Goal: Information Seeking & Learning: Learn about a topic

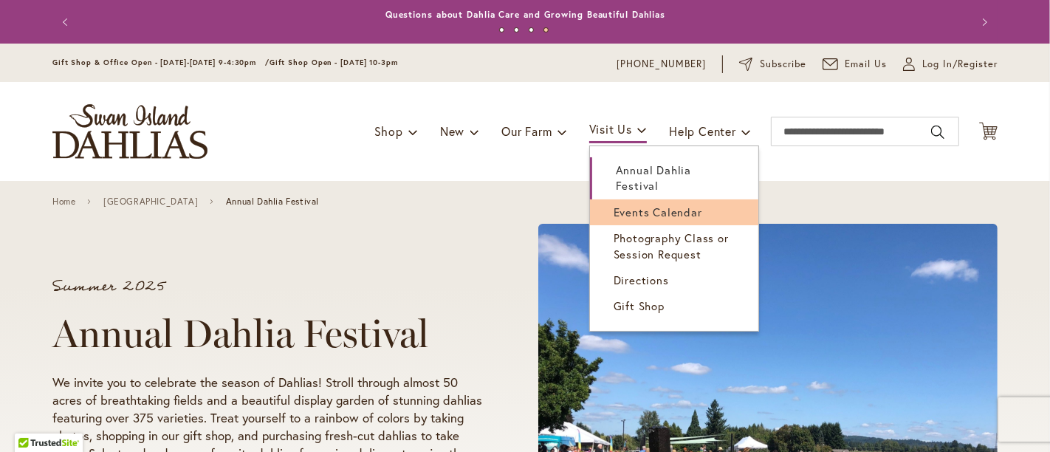
click at [641, 204] on span "Events Calendar" at bounding box center [657, 211] width 89 height 15
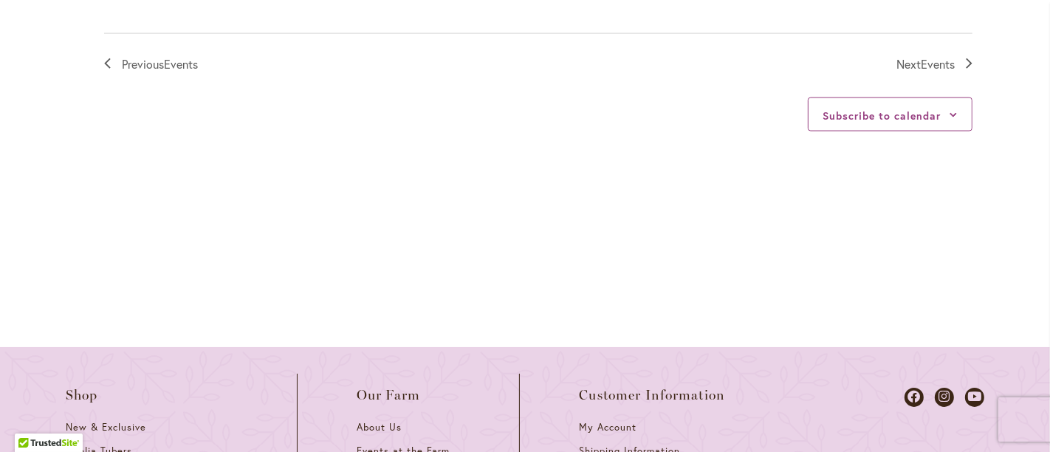
scroll to position [1804, 0]
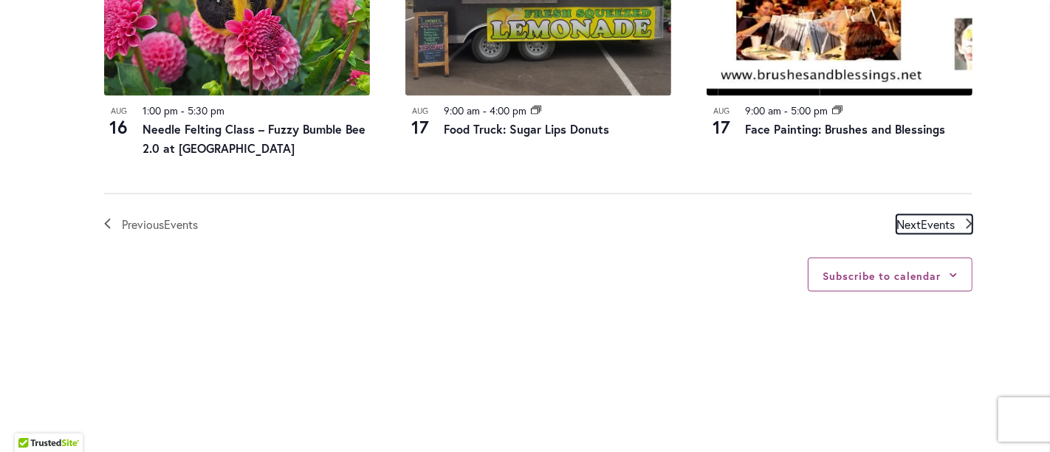
click at [925, 223] on span "Events" at bounding box center [937, 224] width 34 height 16
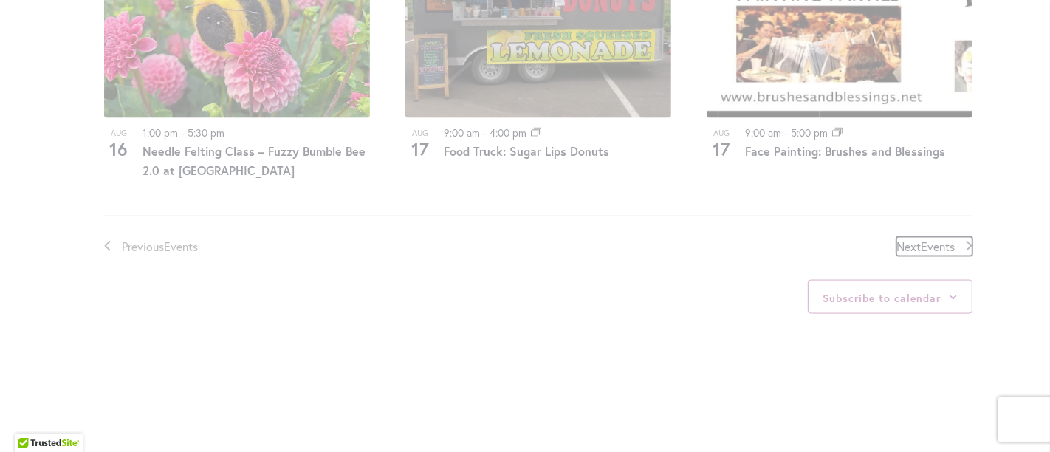
scroll to position [1712, 0]
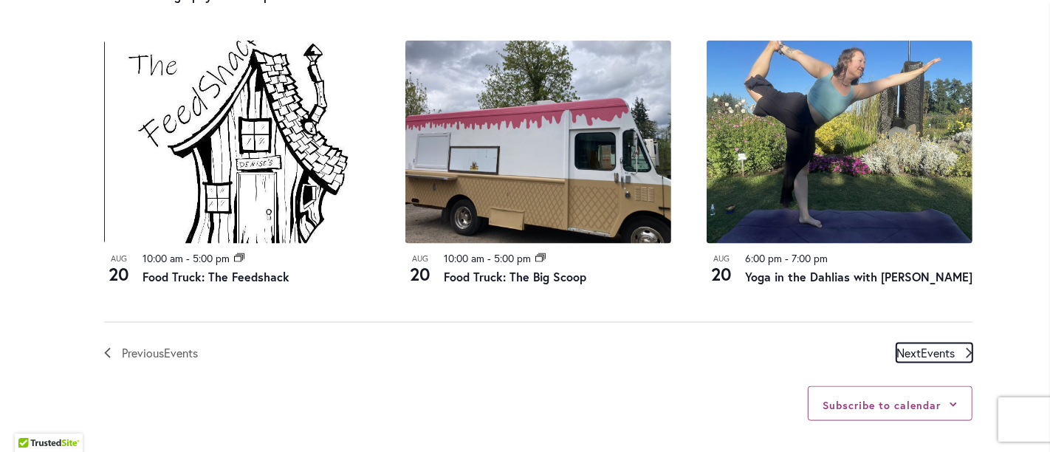
click at [912, 362] on span "Next Events" at bounding box center [925, 352] width 58 height 19
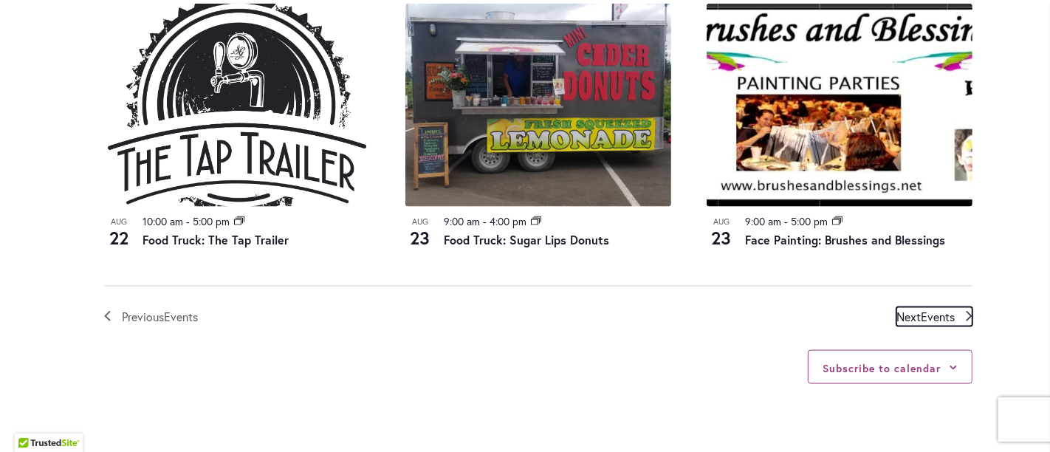
click at [920, 309] on span "Events" at bounding box center [937, 317] width 34 height 16
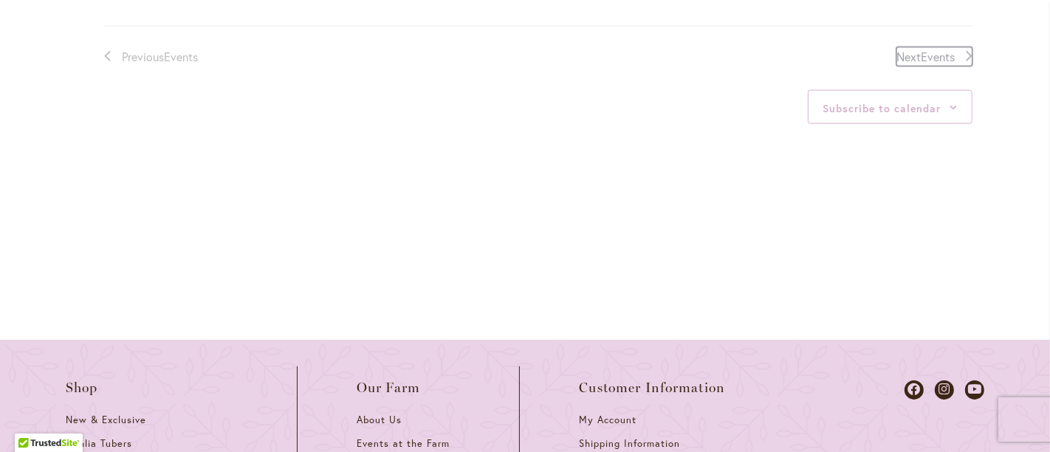
scroll to position [1876, 0]
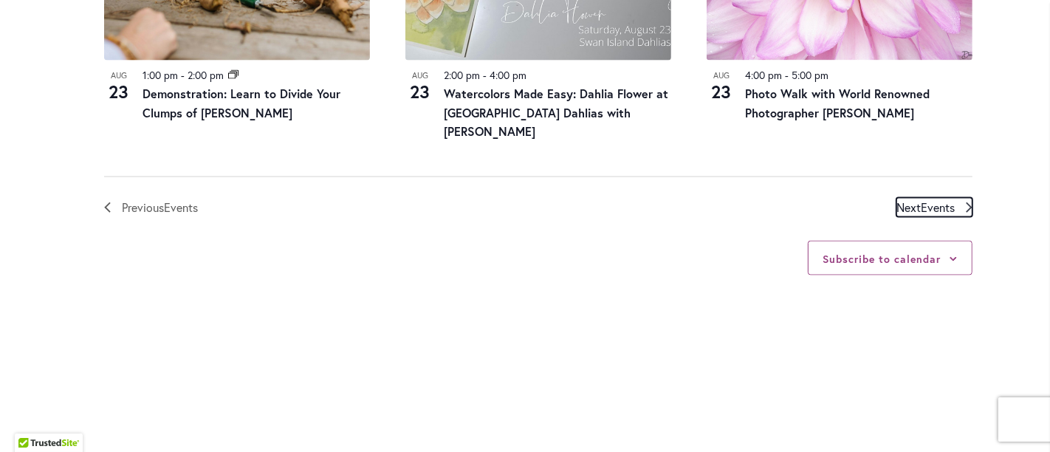
click at [920, 199] on span "Events" at bounding box center [937, 207] width 34 height 16
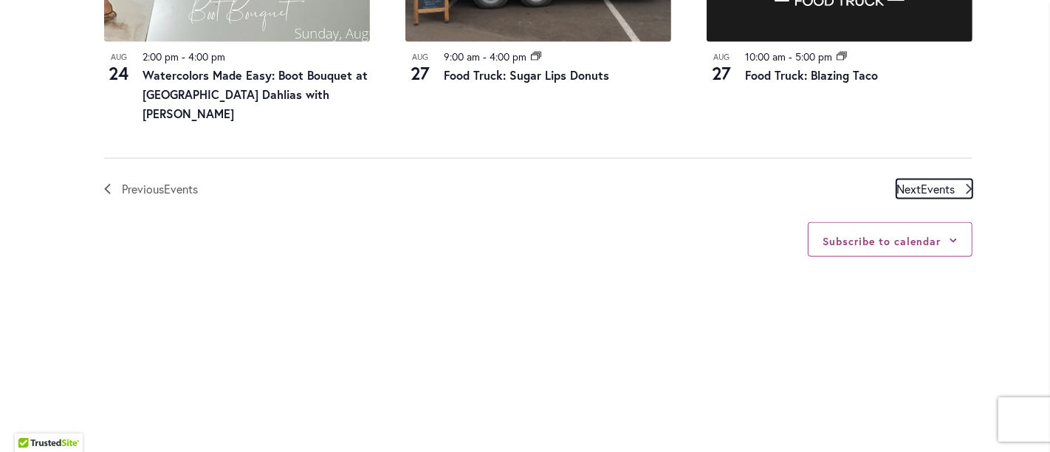
click at [934, 181] on span "Events" at bounding box center [937, 189] width 34 height 16
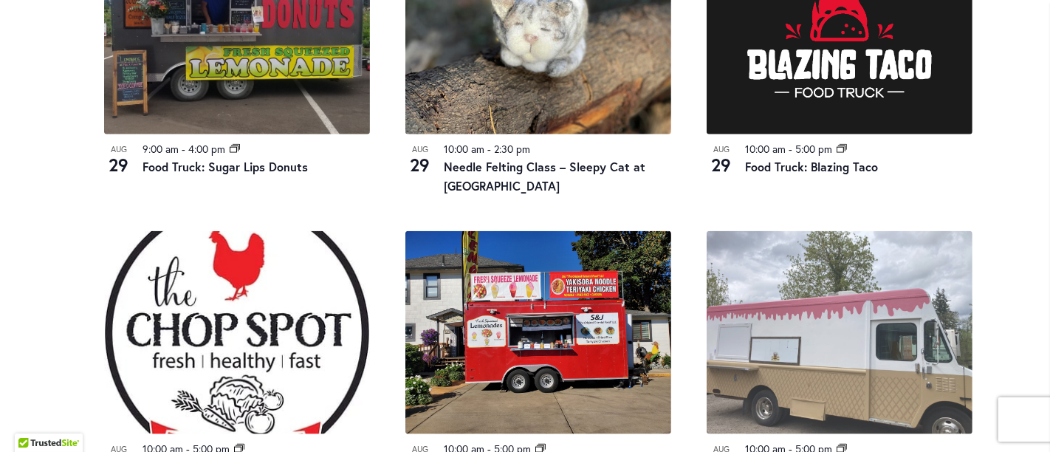
scroll to position [1794, 0]
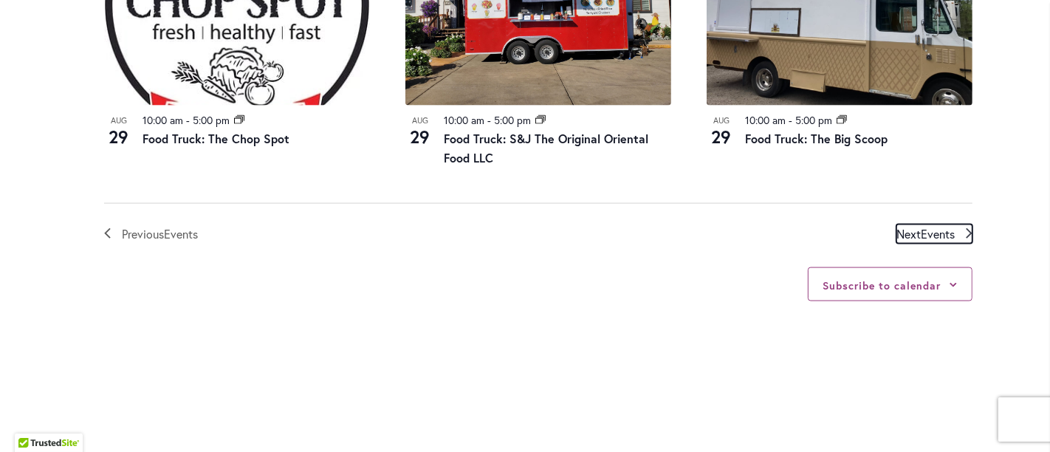
click at [929, 227] on span "Events" at bounding box center [937, 234] width 34 height 16
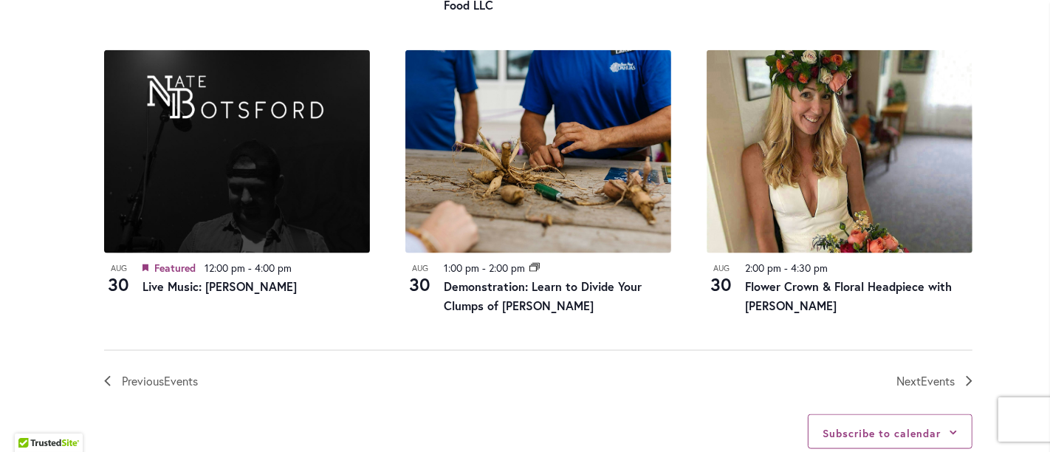
scroll to position [1876, 0]
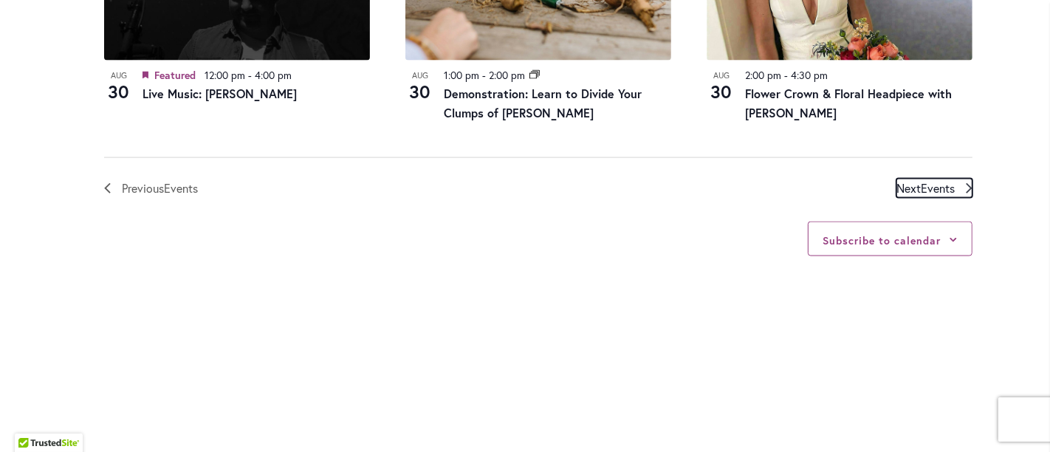
click at [939, 186] on span "Events" at bounding box center [937, 188] width 34 height 16
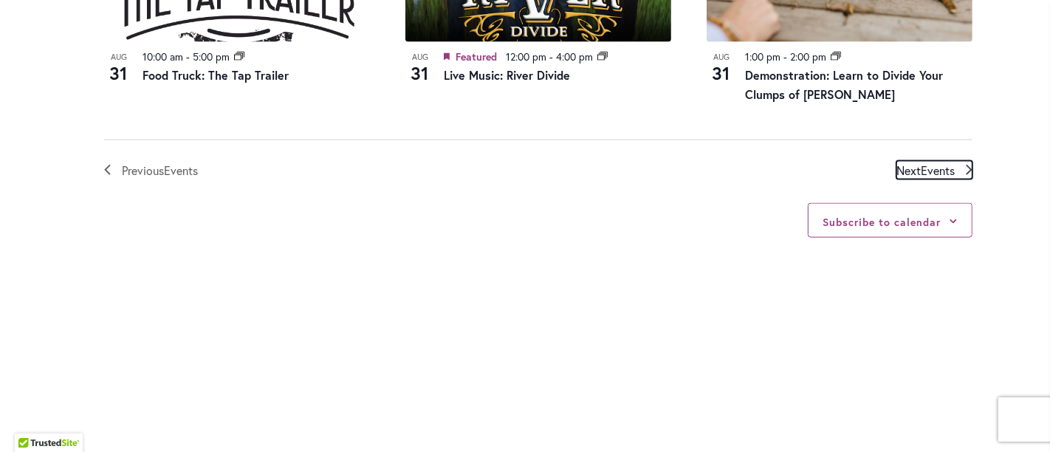
click at [923, 169] on span "Events" at bounding box center [937, 170] width 34 height 16
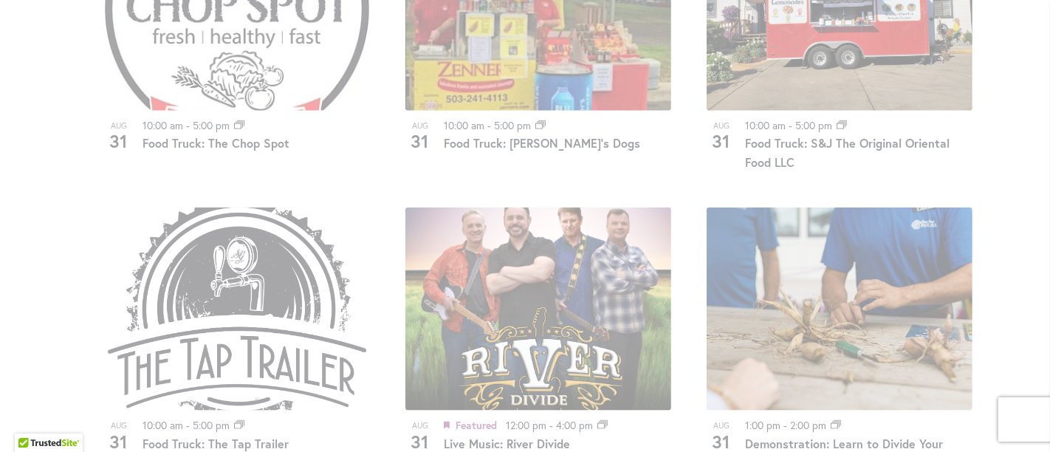
scroll to position [1794, 0]
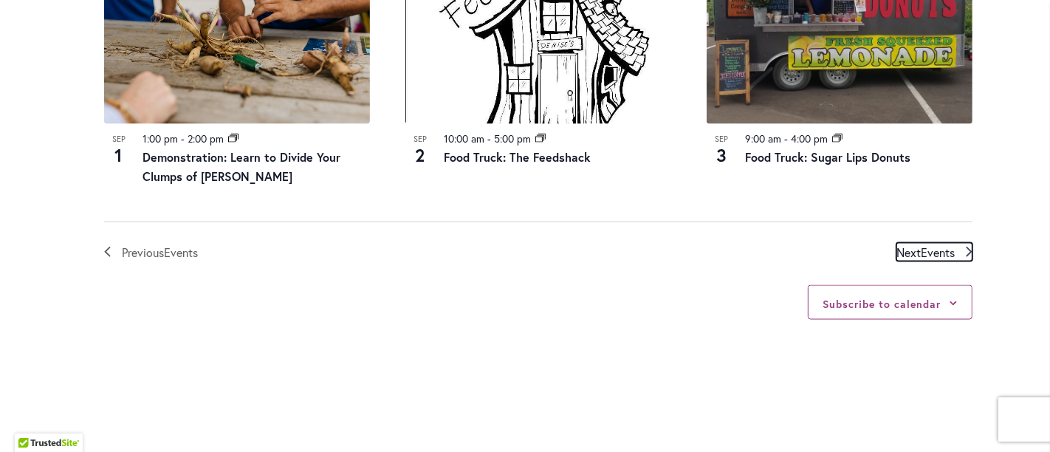
click at [920, 248] on span "Events" at bounding box center [937, 252] width 34 height 16
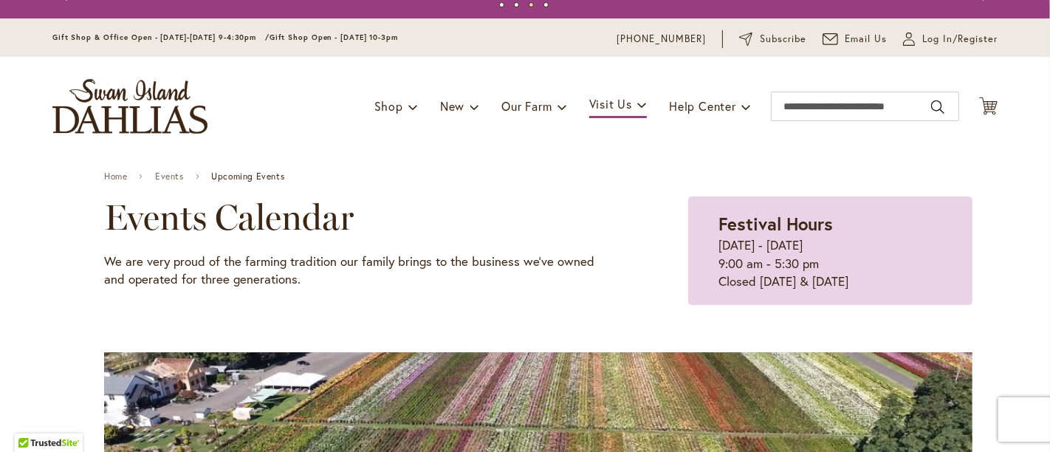
scroll to position [10, 0]
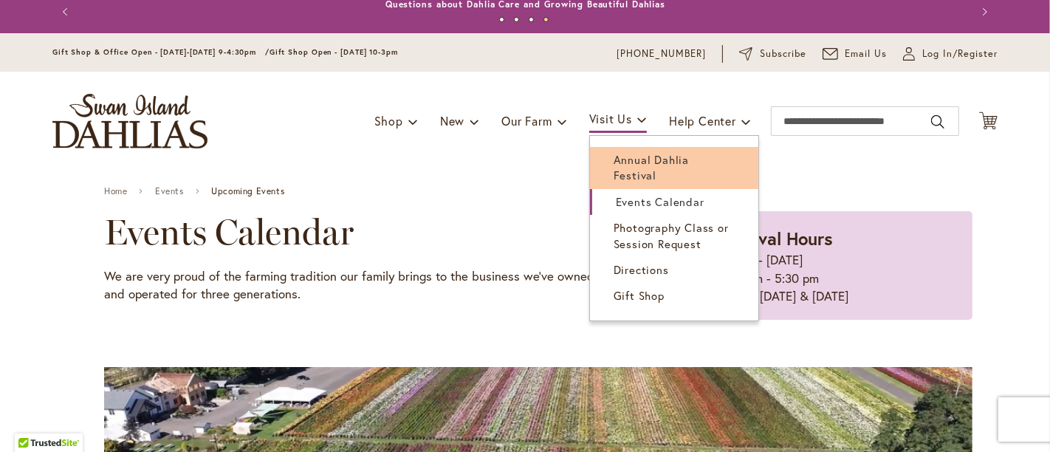
click at [600, 156] on link "Annual Dahlia Festival" at bounding box center [674, 168] width 168 height 42
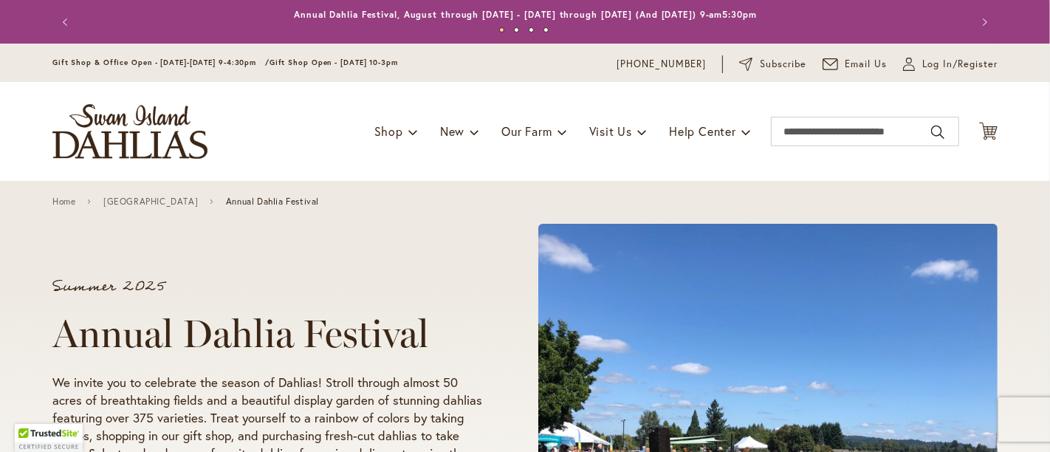
scroll to position [246, 0]
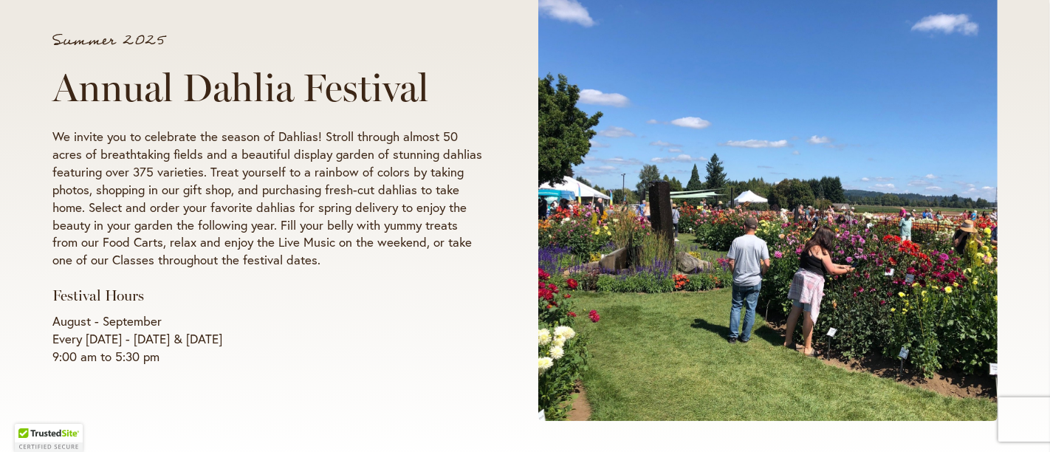
click at [280, 342] on p "August - September Every [DATE] - [DATE] & [DATE] 9:00 am to 5:30 pm" at bounding box center [267, 338] width 430 height 53
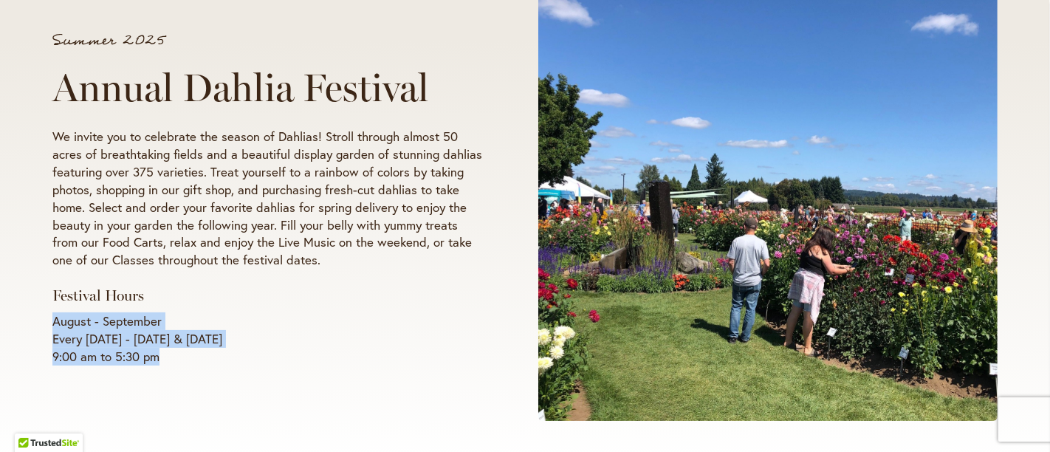
drag, startPoint x: 198, startPoint y: 360, endPoint x: 46, endPoint y: 320, distance: 157.2
click at [52, 320] on p "August - September Every [DATE] - [DATE] & [DATE] 9:00 am to 5:30 pm" at bounding box center [267, 338] width 430 height 53
copy p "August - September Every [DATE] - [DATE] & [DATE] 9:00 am to 5:30 pm"
